Goal: Information Seeking & Learning: Learn about a topic

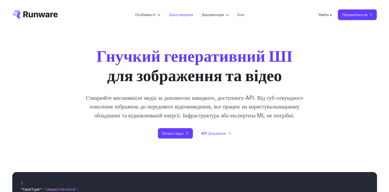
click at [180, 16] on link "Ціноутворення" at bounding box center [181, 15] width 24 height 6
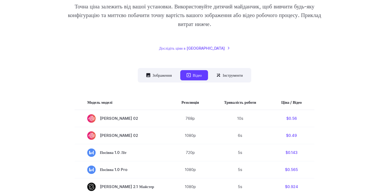
scroll to position [138, 0]
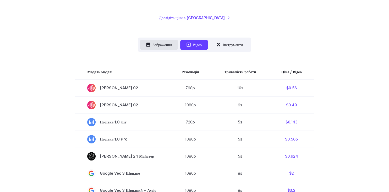
click at [145, 43] on button "Зображення" at bounding box center [159, 45] width 38 height 10
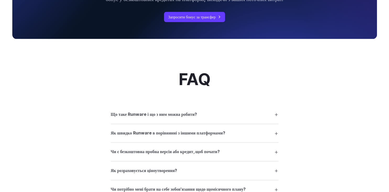
scroll to position [609, 0]
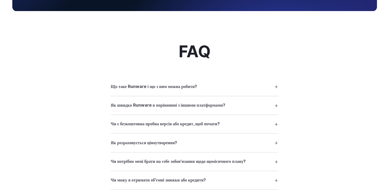
click at [277, 90] on summary "Що таке Runware і що з ним можна робити?" at bounding box center [195, 86] width 168 height 10
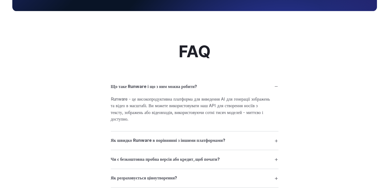
scroll to position [637, 0]
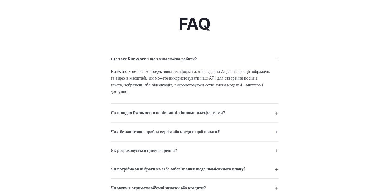
click at [277, 111] on summary "Як швидко Runware в порівнянні з іншими платформами?" at bounding box center [195, 113] width 168 height 10
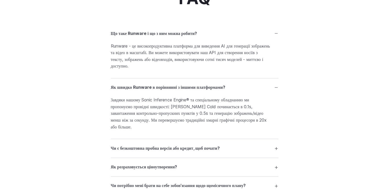
scroll to position [692, 0]
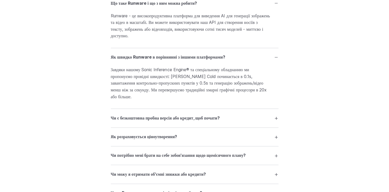
click at [274, 113] on summary "Чи є безкоштовна пробна версія або кредит, щоб почати?" at bounding box center [195, 118] width 168 height 10
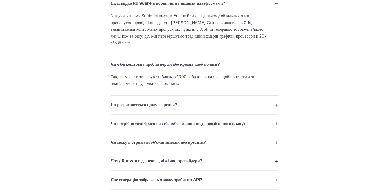
scroll to position [775, 0]
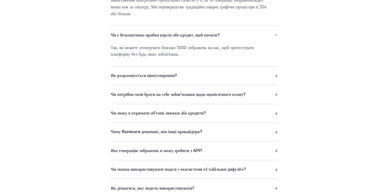
click at [275, 71] on summary "Як розраховується ціноутворення?" at bounding box center [195, 76] width 168 height 10
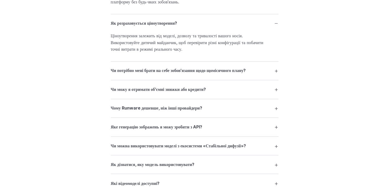
scroll to position [831, 0]
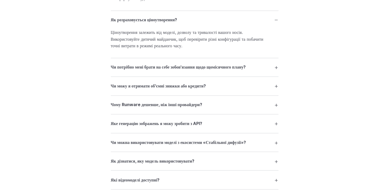
click at [278, 62] on summary "Чи потрібно мені брати на себе зобов'язання щодо щомісячного плану?" at bounding box center [195, 67] width 168 height 10
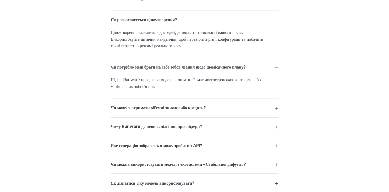
click at [276, 103] on summary "Чи можу я отримати об'ємні знижки або кредити?" at bounding box center [195, 108] width 168 height 10
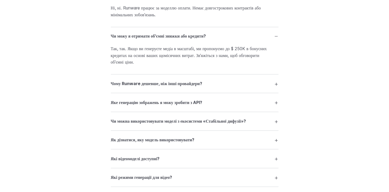
scroll to position [914, 0]
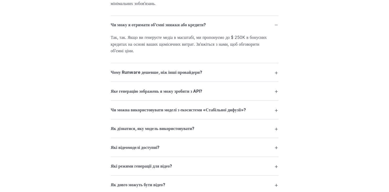
click at [281, 69] on div "FAQ Що таке Runware і що з ним можна робити? Runware - це високопродуктивна пла…" at bounding box center [195, 41] width 378 height 606
click at [272, 67] on summary "Чому Runware дешевше, ніж інші провайдери?" at bounding box center [195, 72] width 168 height 10
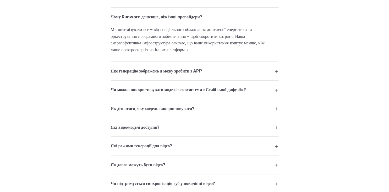
scroll to position [969, 0]
click at [276, 66] on summary "Яке генерацію зображень я можу зробити з API?" at bounding box center [195, 71] width 168 height 10
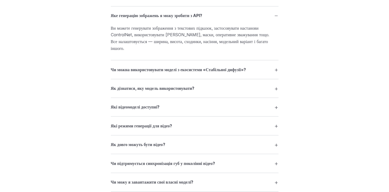
scroll to position [1052, 0]
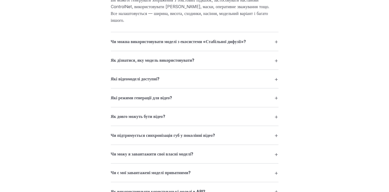
click at [274, 55] on summary "Як дізнатися, яку модель використовувати?" at bounding box center [195, 60] width 168 height 10
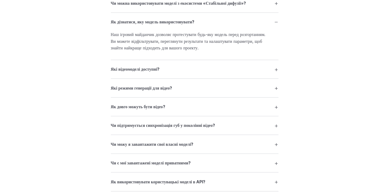
scroll to position [1135, 0]
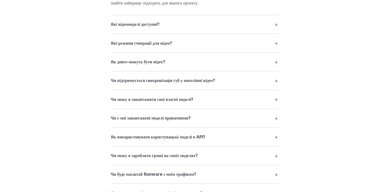
click at [278, 113] on summary "Чи є мої завантажені моделі приватними?" at bounding box center [195, 118] width 168 height 10
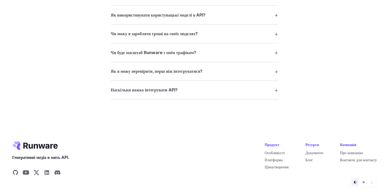
scroll to position [1289, 0]
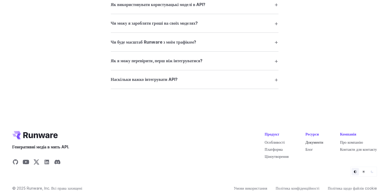
click at [307, 140] on link "Документи" at bounding box center [315, 142] width 18 height 4
